Goal: Information Seeking & Learning: Learn about a topic

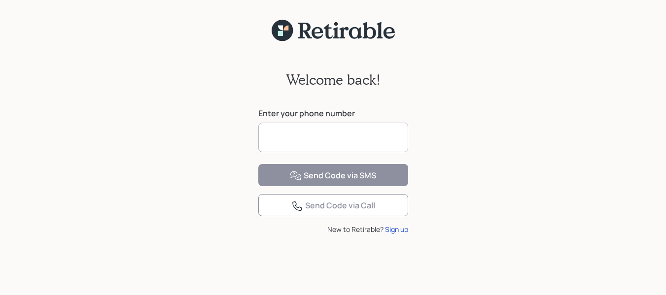
click at [309, 138] on input at bounding box center [333, 138] width 150 height 30
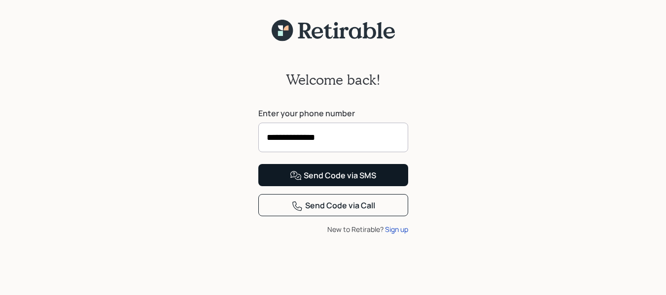
type input "**********"
click at [364, 182] on div "Send Code via SMS" at bounding box center [333, 176] width 86 height 12
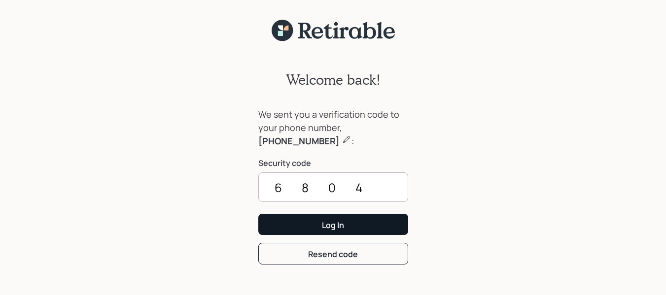
type input "6804"
click at [258, 214] on button "Log In" at bounding box center [333, 224] width 150 height 21
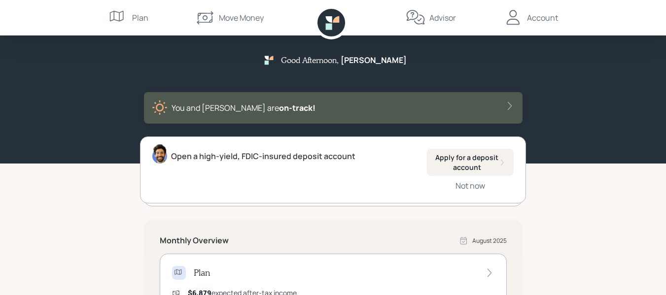
click at [517, 21] on icon at bounding box center [514, 18] width 20 height 20
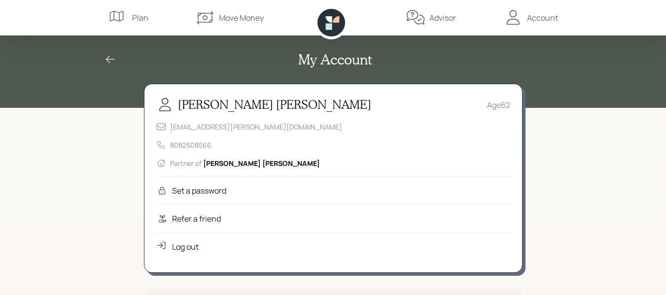
click at [559, 60] on div "My Account" at bounding box center [334, 59] width 474 height 17
click at [110, 58] on icon at bounding box center [111, 60] width 12 height 12
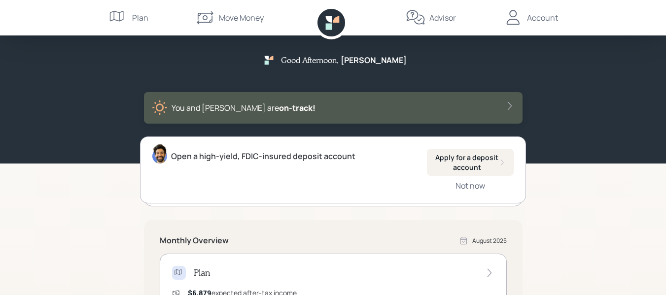
click at [151, 206] on div "Sign up for free fraud protection Register for Carefull Not now" at bounding box center [333, 173] width 379 height 67
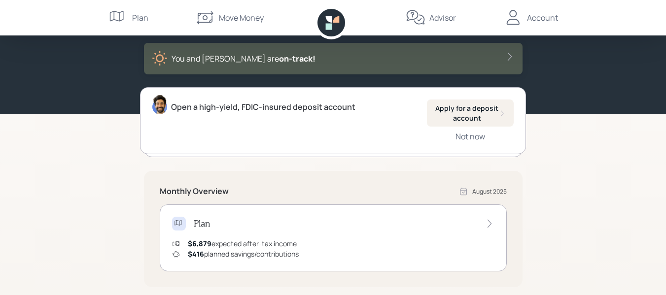
scroll to position [99, 0]
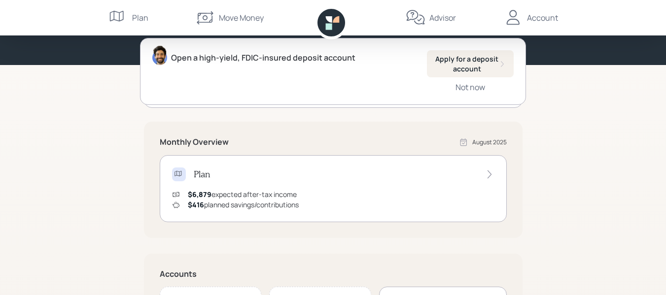
click at [485, 171] on icon at bounding box center [490, 175] width 10 height 10
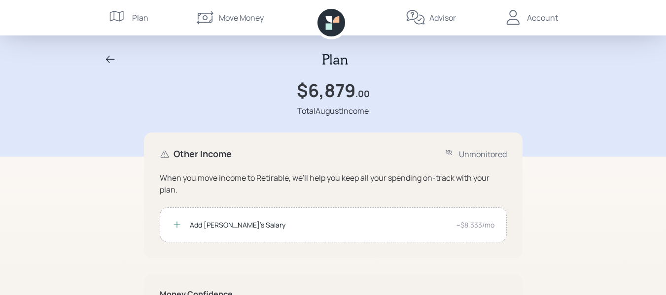
click at [481, 223] on div "~$8,333/mo" at bounding box center [475, 225] width 38 height 10
click at [110, 57] on icon at bounding box center [111, 60] width 12 height 12
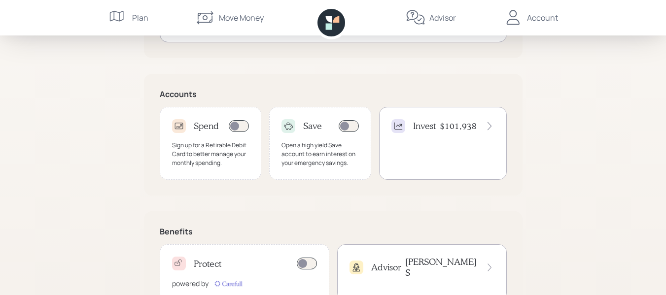
scroll to position [296, 0]
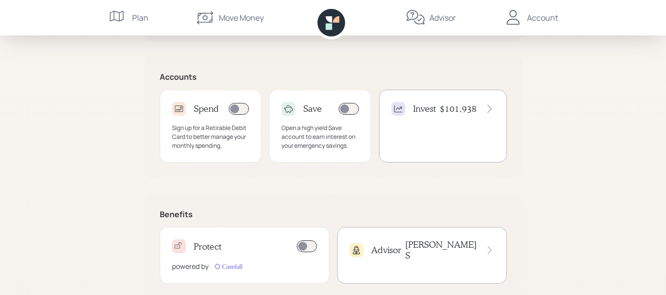
click at [442, 108] on h4 "$101,938" at bounding box center [458, 109] width 37 height 11
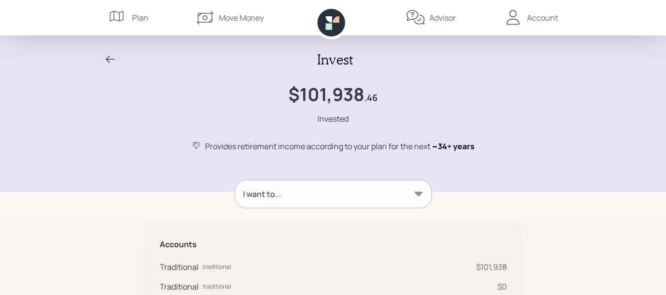
click at [108, 62] on icon at bounding box center [111, 60] width 12 height 12
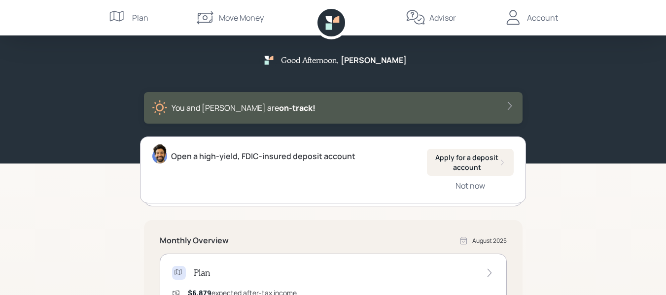
click at [125, 16] on icon at bounding box center [119, 18] width 20 height 20
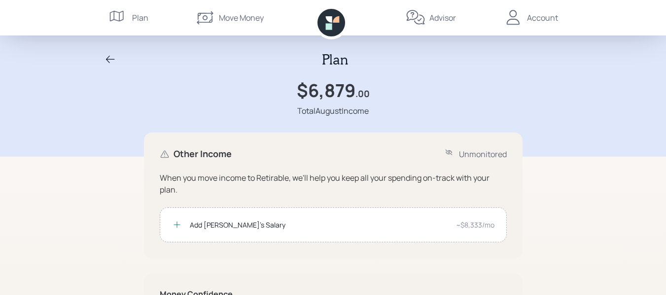
click at [108, 58] on icon at bounding box center [110, 59] width 9 height 7
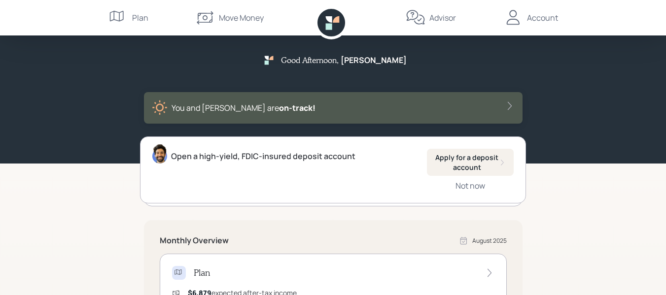
click at [423, 19] on icon at bounding box center [416, 18] width 20 height 20
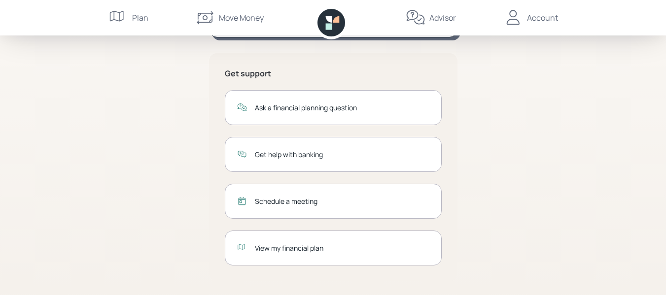
scroll to position [207, 0]
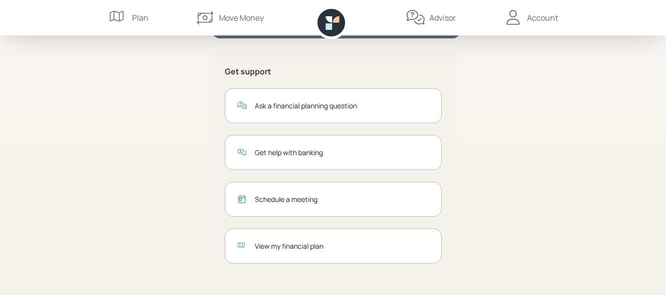
click at [271, 244] on div "View my financial plan" at bounding box center [342, 246] width 175 height 10
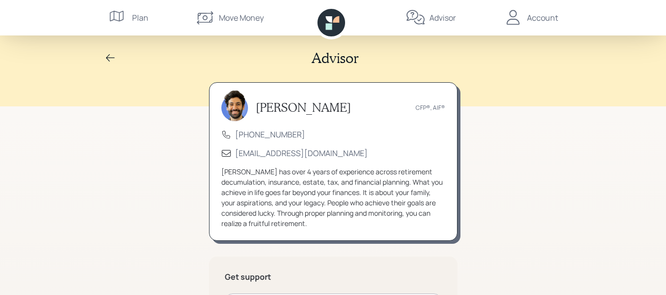
scroll to position [0, 0]
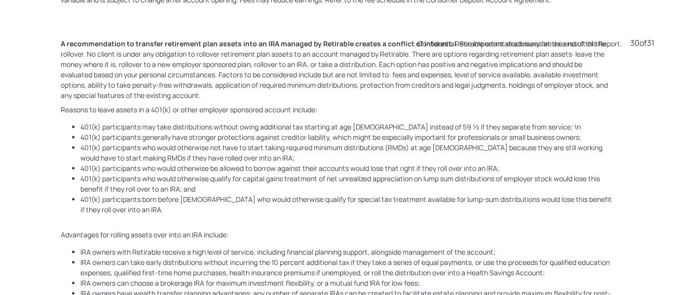
scroll to position [8864, 0]
